Goal: Task Accomplishment & Management: Complete application form

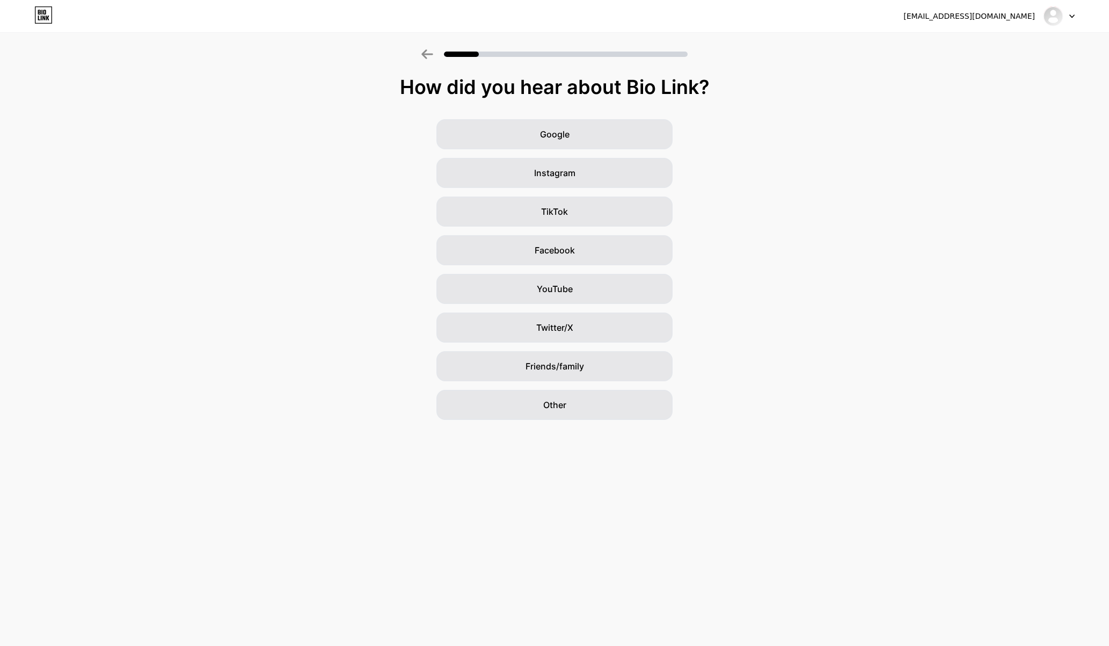
click at [431, 56] on icon at bounding box center [428, 54] width 12 height 10
click at [426, 53] on icon at bounding box center [428, 54] width 12 height 10
